Goal: Task Accomplishment & Management: Manage account settings

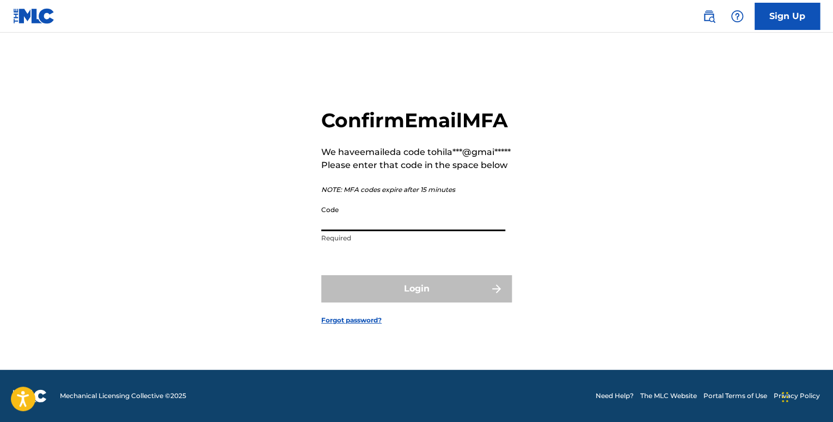
drag, startPoint x: 404, startPoint y: 238, endPoint x: 325, endPoint y: 79, distance: 177.7
click at [403, 231] on input "Code" at bounding box center [413, 215] width 184 height 31
paste input "340982"
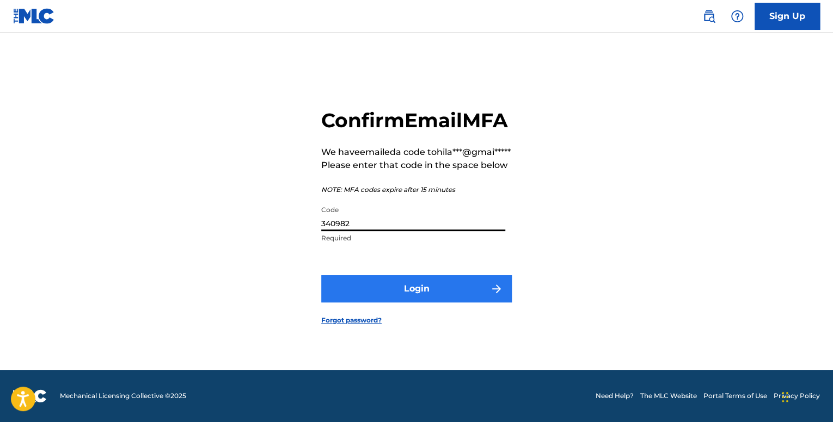
type input "340982"
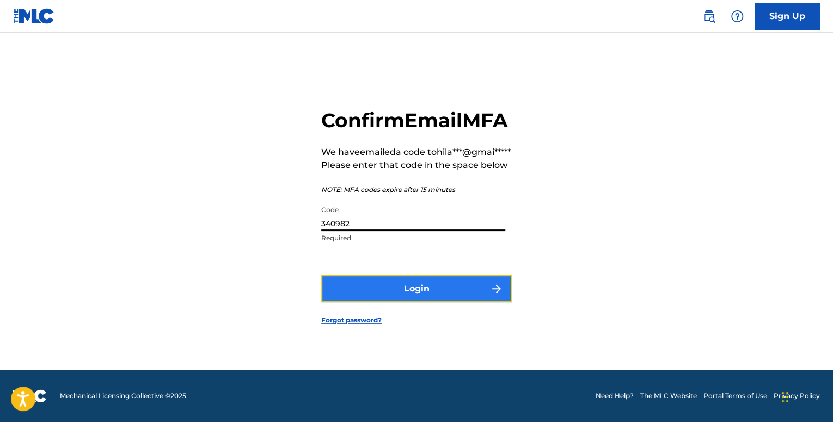
click at [396, 303] on button "Login" at bounding box center [416, 288] width 190 height 27
